Goal: Task Accomplishment & Management: Use online tool/utility

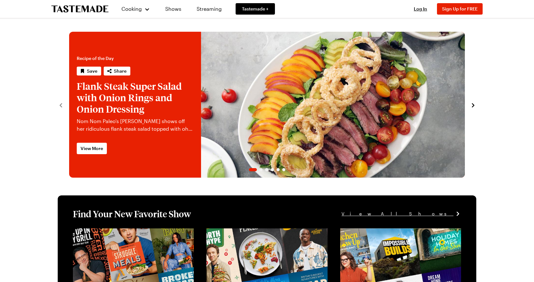
click at [69, 98] on link "Flank Steak Super Salad with Onion Rings and Onion Dressing" at bounding box center [69, 105] width 0 height 146
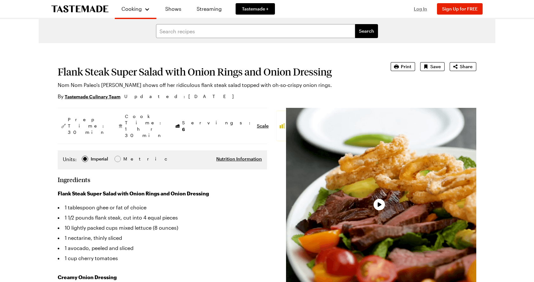
click at [421, 11] on span "Log In" at bounding box center [420, 8] width 13 height 5
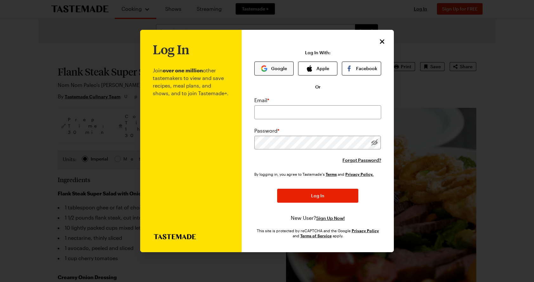
click at [277, 68] on button "Google" at bounding box center [273, 68] width 39 height 14
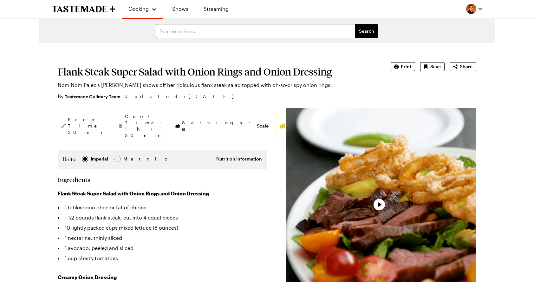
type textarea "x"
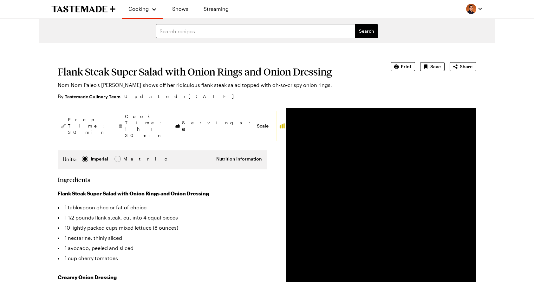
click at [238, 91] on section "Flank Steak Super Salad with Onion Rings and Onion Dressing Nom Nom Paleo's Mic…" at bounding box center [215, 81] width 315 height 38
click at [141, 34] on link "Recipes" at bounding box center [150, 34] width 48 height 14
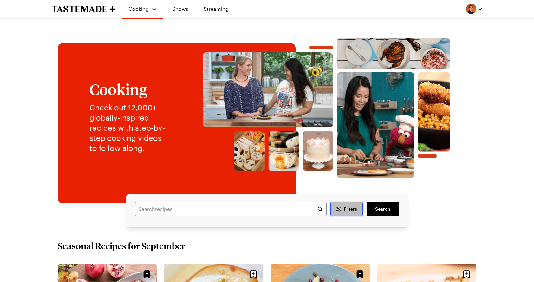
click at [344, 206] on span "Filters" at bounding box center [350, 209] width 13 height 6
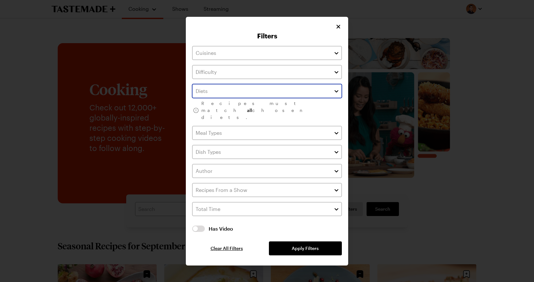
click at [339, 95] on button "button" at bounding box center [336, 91] width 6 height 8
click at [335, 95] on button "button" at bounding box center [336, 91] width 6 height 8
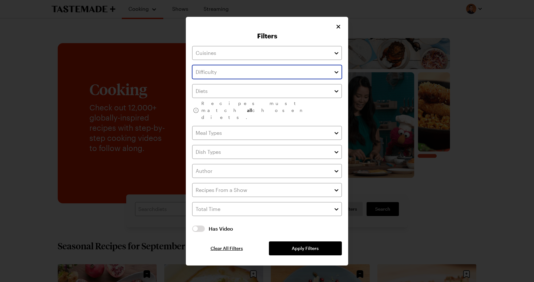
click at [337, 76] on button "button" at bounding box center [336, 72] width 6 height 8
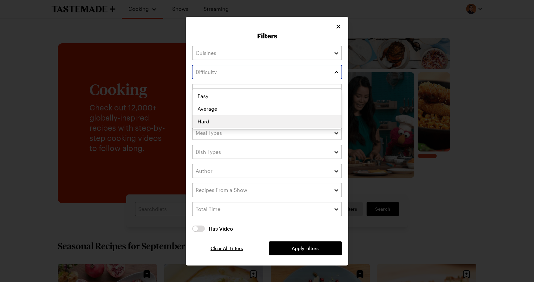
click at [308, 118] on div "Easy Average Hard" at bounding box center [266, 109] width 149 height 38
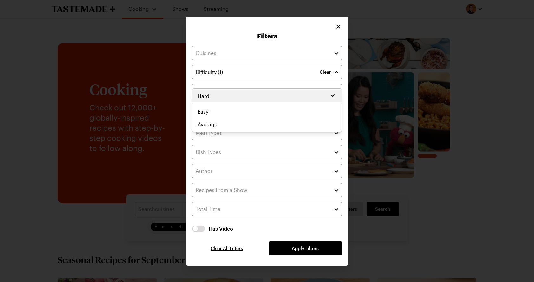
click at [306, 241] on div "Clear Recipes must match all chosen diets. Has Video Has Video Clear All Filter…" at bounding box center [267, 150] width 150 height 209
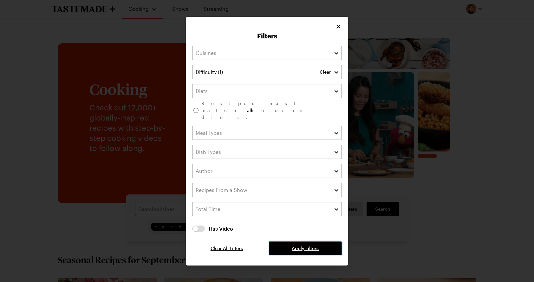
click at [306, 245] on span "Apply Filters" at bounding box center [305, 248] width 27 height 6
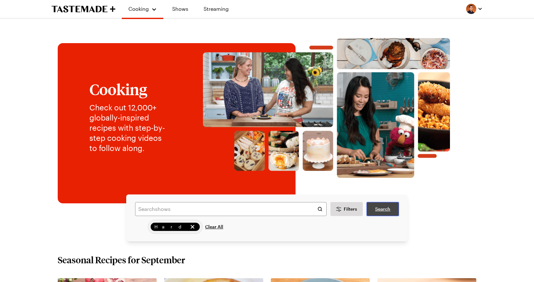
click at [376, 210] on span "Search" at bounding box center [382, 209] width 15 height 6
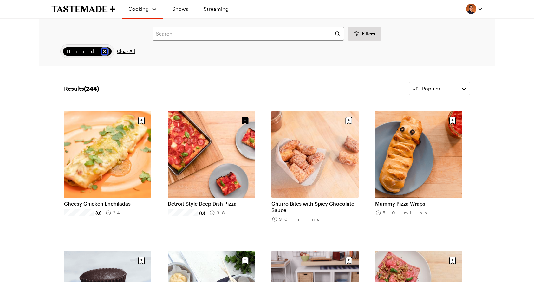
click at [101, 49] on icon "remove Hard" at bounding box center [104, 51] width 6 height 6
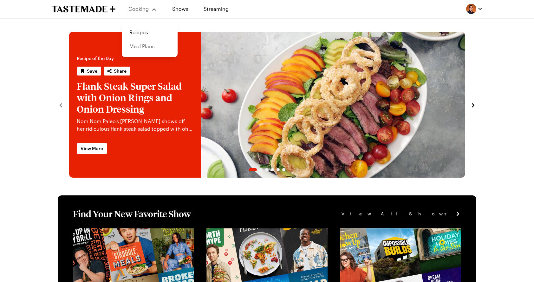
click at [150, 45] on link "Meal Plans" at bounding box center [150, 46] width 48 height 14
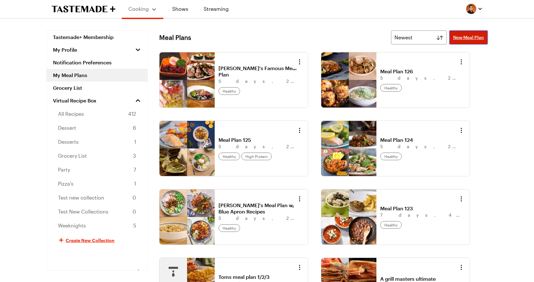
click at [457, 39] on span "New Meal Plan" at bounding box center [468, 37] width 31 height 6
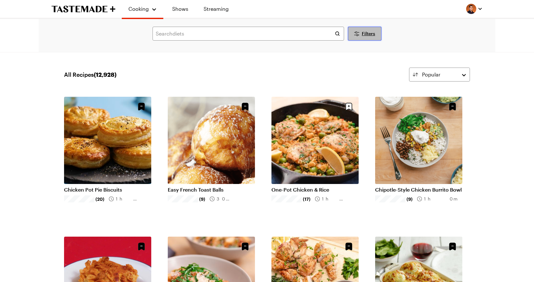
click at [367, 32] on span "Filters" at bounding box center [368, 33] width 13 height 6
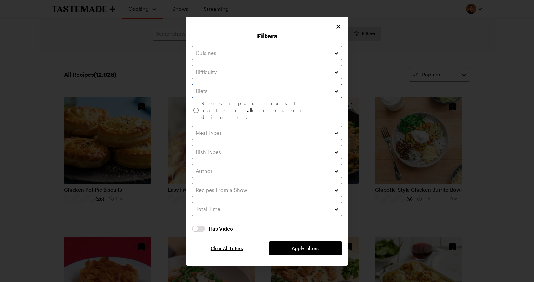
click at [334, 95] on button "button" at bounding box center [336, 91] width 6 height 8
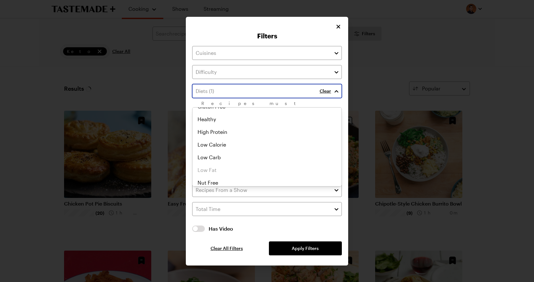
scroll to position [65, 0]
click at [300, 120] on div "Keto Clean Dairy Free Gluten Free Healthy High Protein Keto Low Calorie Low Car…" at bounding box center [266, 82] width 149 height 76
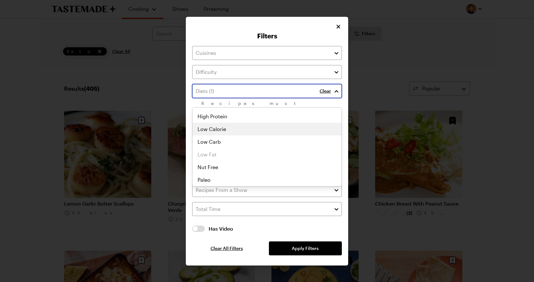
scroll to position [90, 0]
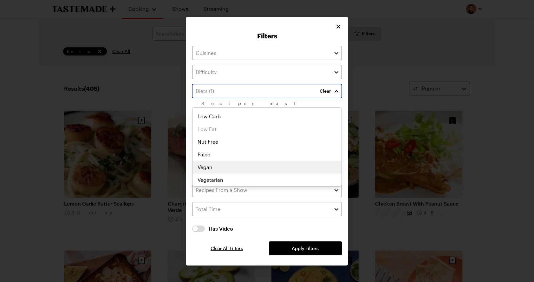
click at [284, 94] on div "Keto Clean Dairy Free Gluten Free Healthy High Protein Keto Low Calorie Low Car…" at bounding box center [266, 56] width 149 height 76
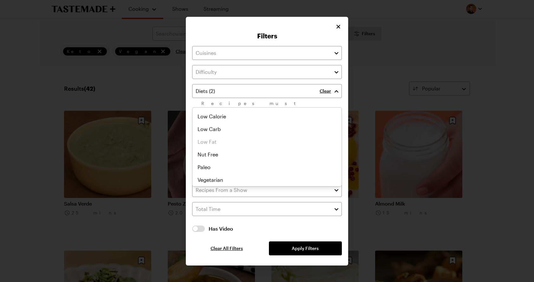
click at [309, 243] on div "Clear Recipes must match all chosen diets. Has Video Has Video Clear All Filter…" at bounding box center [267, 150] width 150 height 209
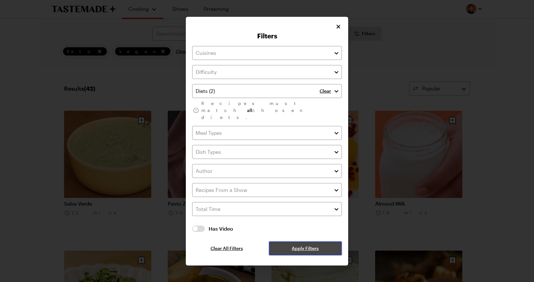
click at [306, 245] on span "Apply Filters" at bounding box center [305, 248] width 27 height 6
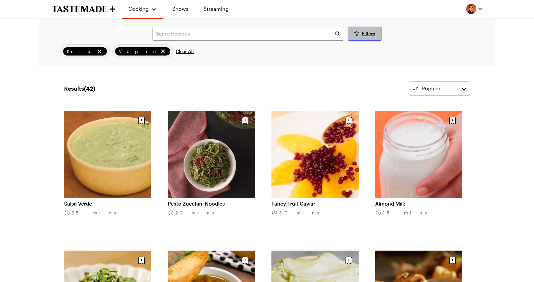
click at [354, 33] on icon "Desktop filters" at bounding box center [357, 34] width 8 height 8
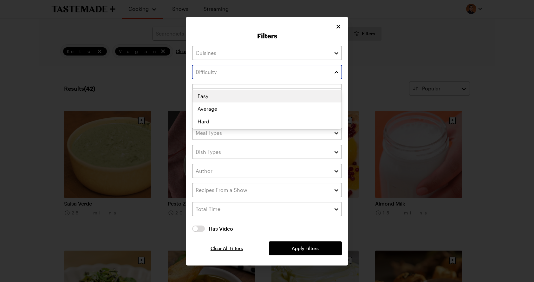
click at [337, 76] on button "button" at bounding box center [336, 72] width 6 height 8
click at [320, 96] on div "Easy Average Hard" at bounding box center [266, 109] width 149 height 38
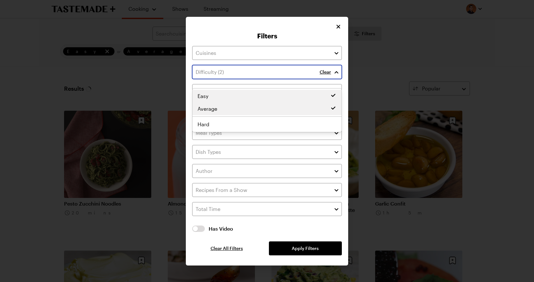
click at [316, 109] on div "Easy Average Easy Average Hard" at bounding box center [266, 110] width 149 height 41
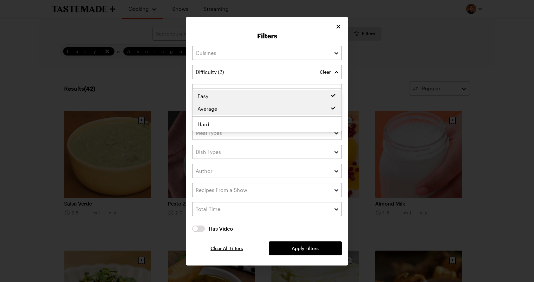
click at [318, 241] on div "Clear Clear Recipes must match all chosen diets. Has Video Has Video Clear All …" at bounding box center [267, 150] width 150 height 209
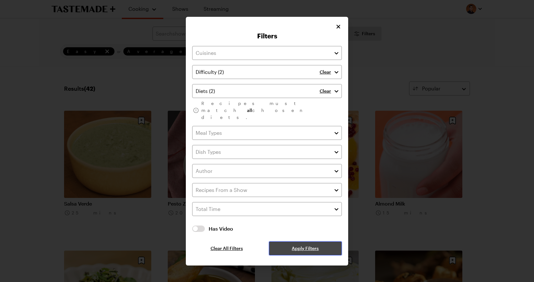
click at [308, 245] on span "Apply Filters" at bounding box center [305, 248] width 27 height 6
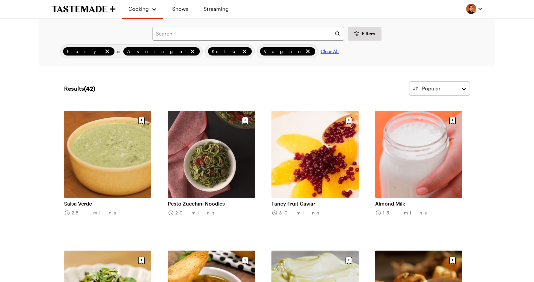
click at [320, 52] on span "Clear All" at bounding box center [329, 51] width 18 height 6
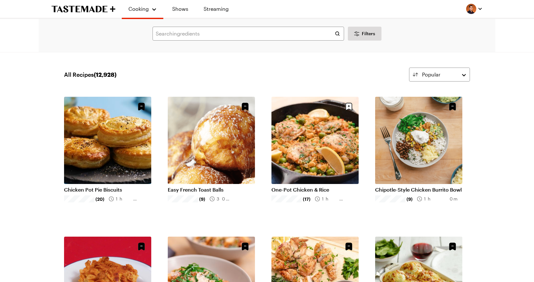
click at [468, 13] on div at bounding box center [474, 9] width 16 height 10
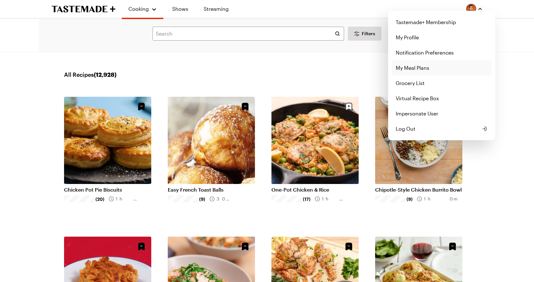
click at [445, 68] on link "My Meal Plans" at bounding box center [442, 67] width 100 height 15
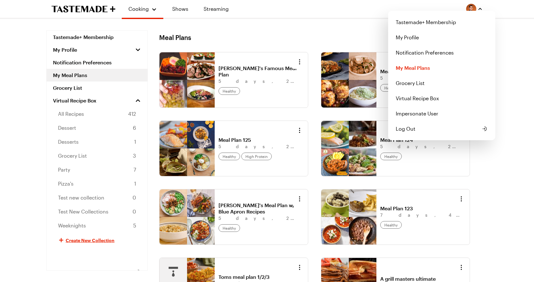
click at [475, 9] on img "button" at bounding box center [471, 9] width 10 height 10
click at [448, 93] on link "Virtual Recipe Box" at bounding box center [442, 98] width 100 height 15
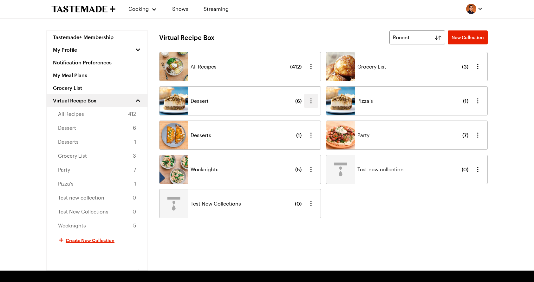
click at [314, 98] on icon "button" at bounding box center [311, 101] width 8 height 8
click at [295, 143] on button "Rename" at bounding box center [286, 145] width 63 height 14
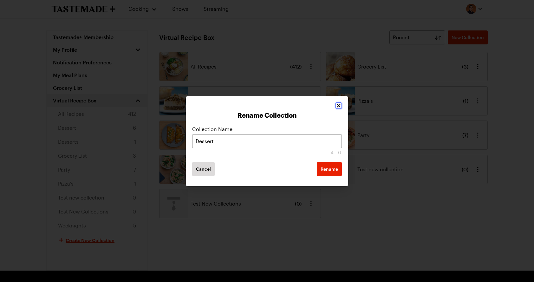
click at [340, 106] on icon "Close" at bounding box center [338, 105] width 6 height 6
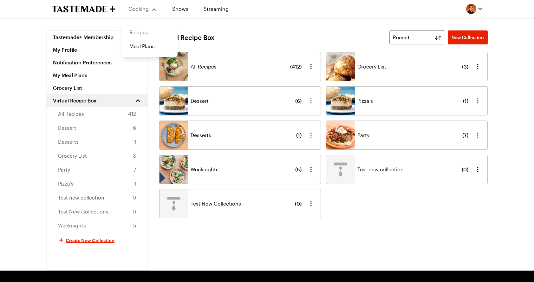
click at [141, 31] on link "Recipes" at bounding box center [150, 32] width 48 height 14
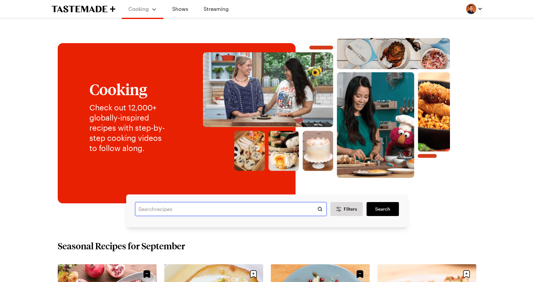
click at [232, 208] on input "text" at bounding box center [230, 209] width 191 height 14
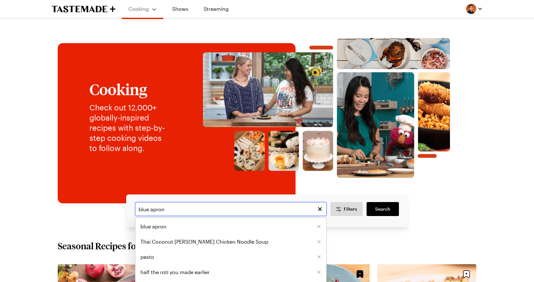
type input "blue apron"
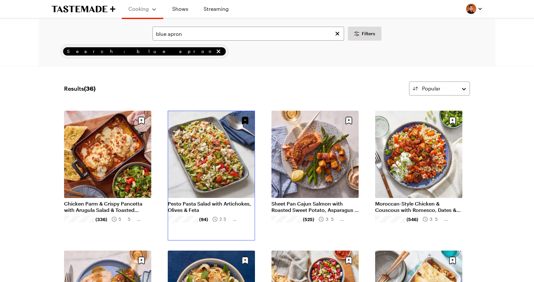
click at [244, 200] on link "Pesto Pasta Salad with Artichokes, Olives & Feta" at bounding box center [211, 206] width 87 height 13
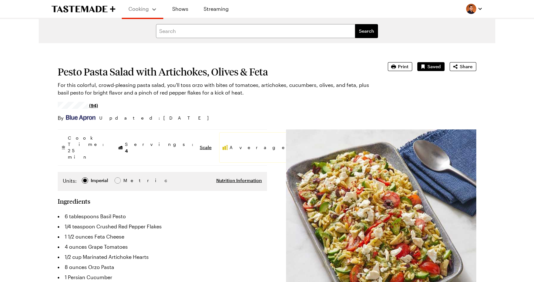
click at [87, 115] on img at bounding box center [80, 118] width 29 height 6
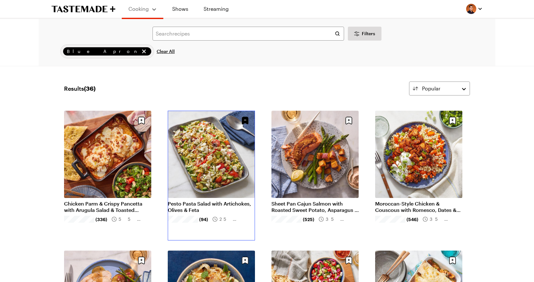
click at [204, 200] on link "Pesto Pasta Salad with Artichokes, Olives & Feta" at bounding box center [211, 206] width 87 height 13
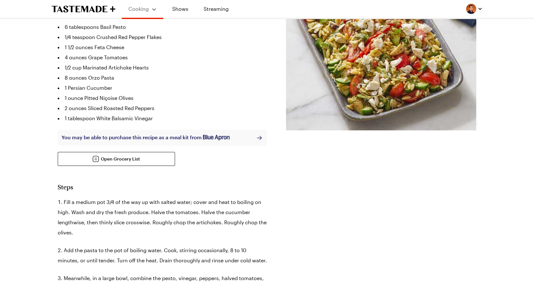
scroll to position [193, 0]
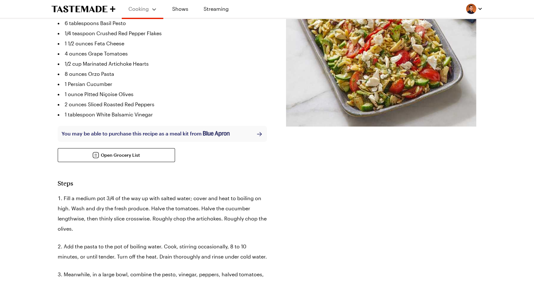
click at [218, 131] on img at bounding box center [216, 134] width 27 height 6
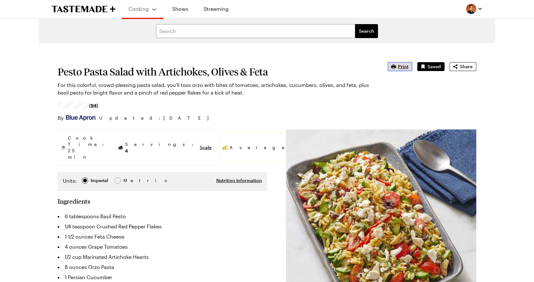
click at [403, 66] on span "Print" at bounding box center [403, 66] width 10 height 6
click at [104, 8] on icon "To Tastemade Home Page" at bounding box center [105, 9] width 5 height 6
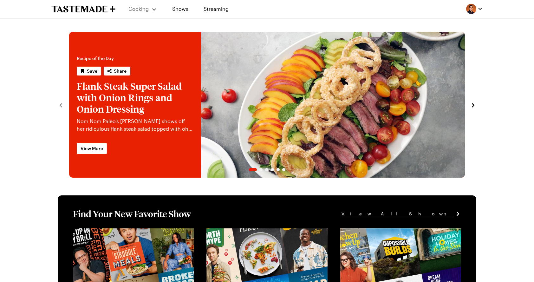
click at [69, 120] on link "Flank Steak Super Salad with Onion Rings and Onion Dressing" at bounding box center [69, 105] width 0 height 146
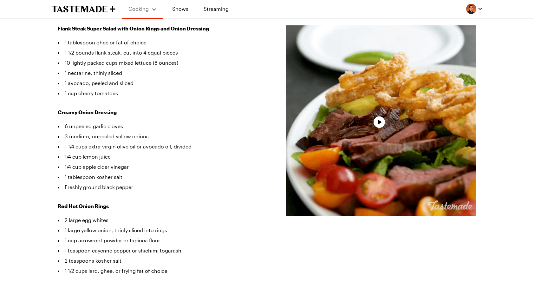
type textarea "x"
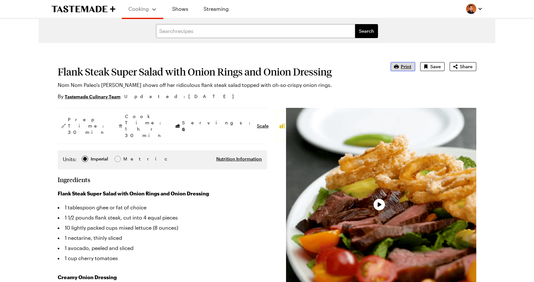
click at [399, 69] on icon "button" at bounding box center [396, 66] width 6 height 6
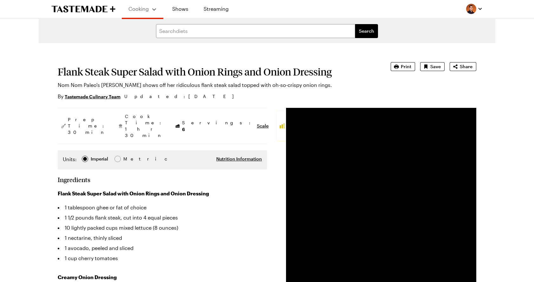
click at [473, 10] on div at bounding box center [474, 9] width 16 height 10
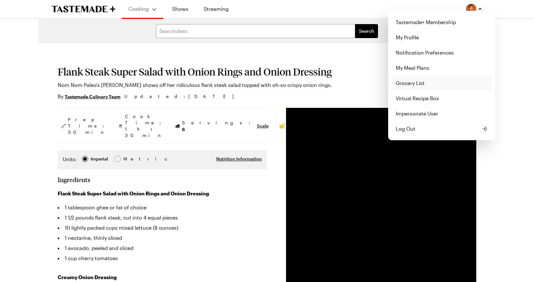
click at [426, 85] on link "Grocery List" at bounding box center [442, 82] width 100 height 15
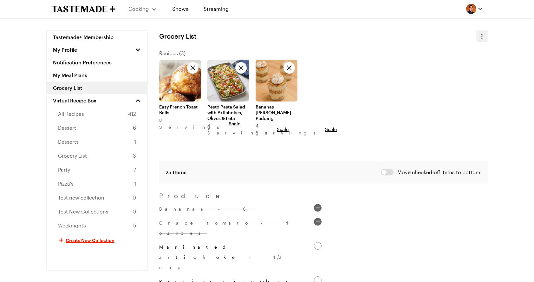
click at [483, 34] on icon "button" at bounding box center [482, 36] width 8 height 8
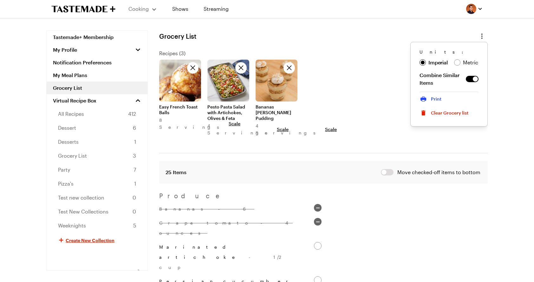
click at [448, 98] on button "Print" at bounding box center [448, 99] width 59 height 14
